Goal: Use online tool/utility: Utilize a website feature to perform a specific function

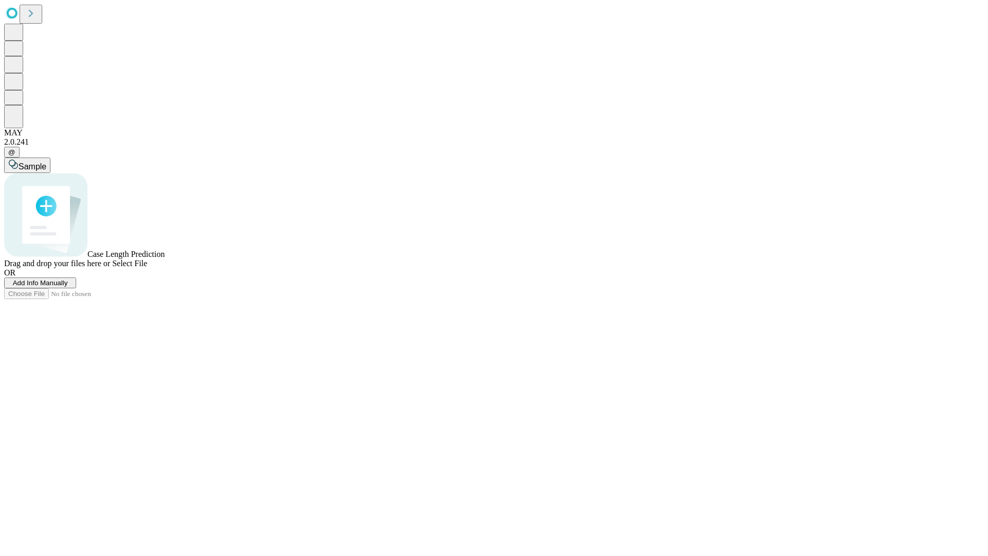
click at [68, 287] on span "Add Info Manually" at bounding box center [40, 283] width 55 height 8
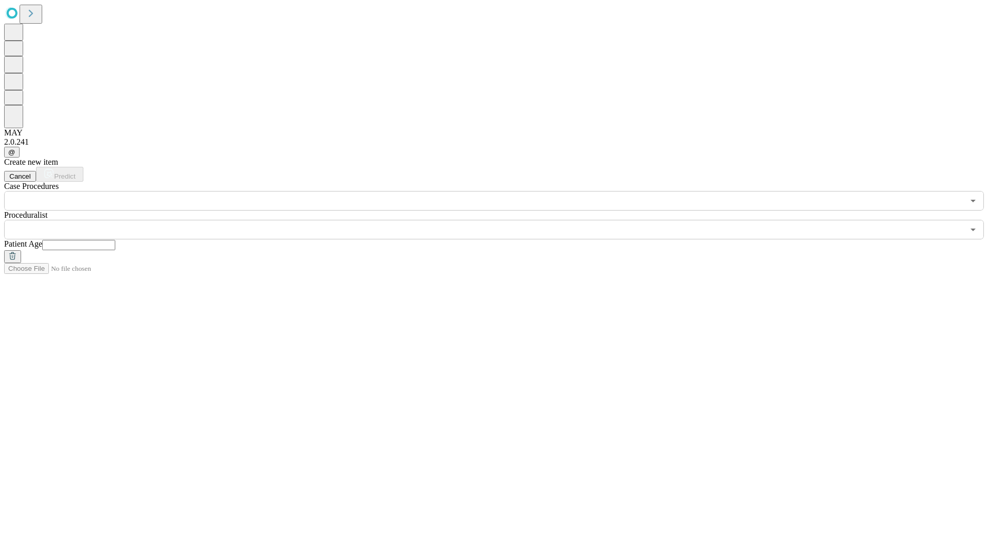
click at [115, 240] on input "text" at bounding box center [78, 245] width 73 height 10
type input "**"
click at [501, 220] on input "text" at bounding box center [484, 230] width 960 height 20
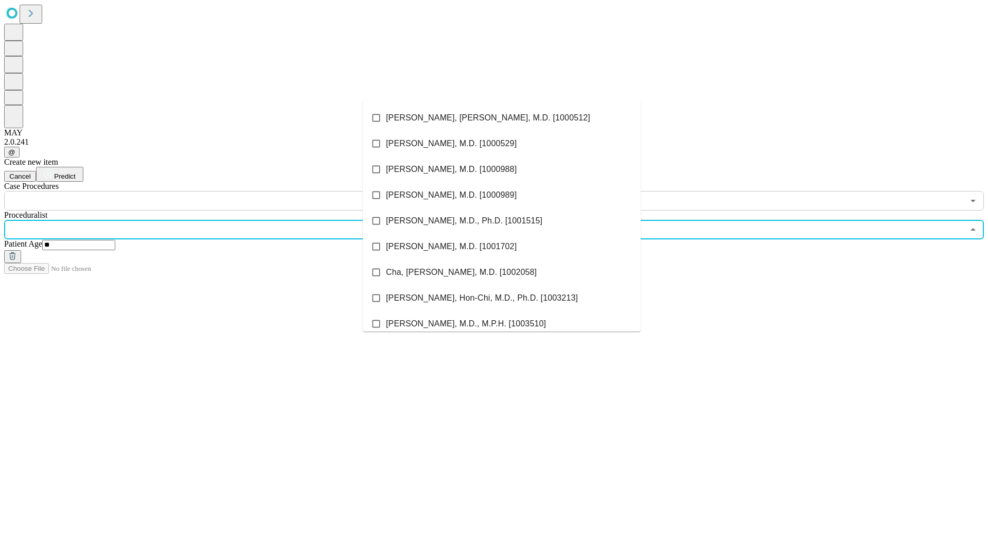
click at [502, 118] on li "[PERSON_NAME], [PERSON_NAME], M.D. [1000512]" at bounding box center [502, 118] width 278 height 26
click at [216, 191] on input "text" at bounding box center [484, 201] width 960 height 20
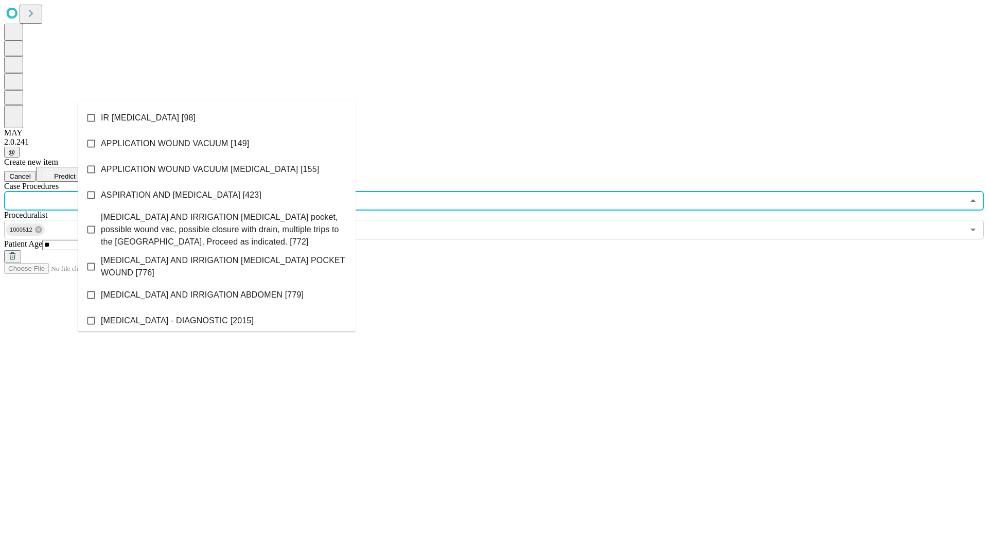
click at [217, 118] on li "IR [MEDICAL_DATA] [98]" at bounding box center [217, 118] width 278 height 26
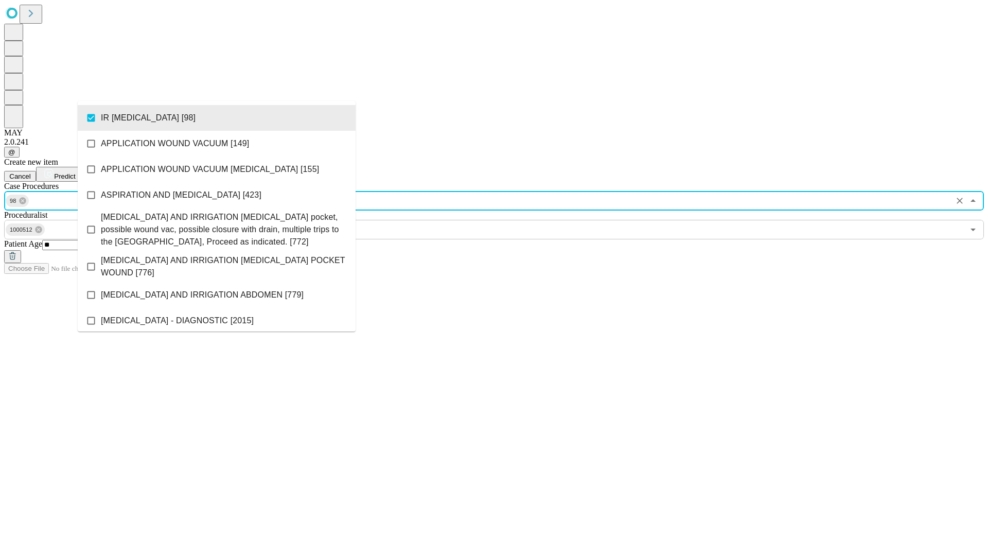
click at [75, 172] on span "Predict" at bounding box center [64, 176] width 21 height 8
